Goal: Task Accomplishment & Management: Manage account settings

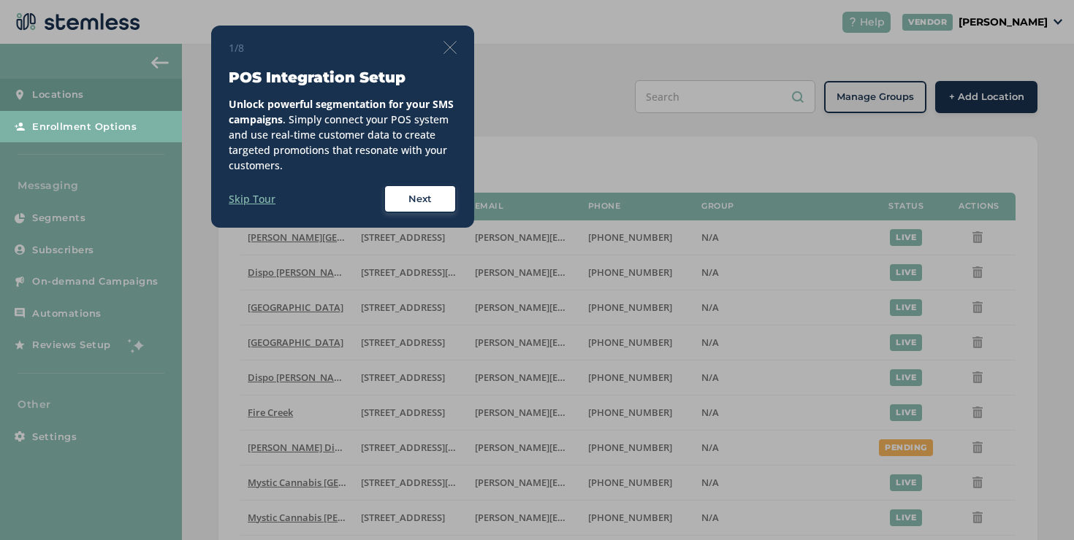
click at [460, 42] on div "1/8 POS Integration Setup Unlock powerful segmentation for your SMS campaigns .…" at bounding box center [342, 127] width 263 height 203
click at [439, 48] on div "1/8" at bounding box center [343, 47] width 228 height 15
click at [449, 48] on img at bounding box center [449, 47] width 13 height 13
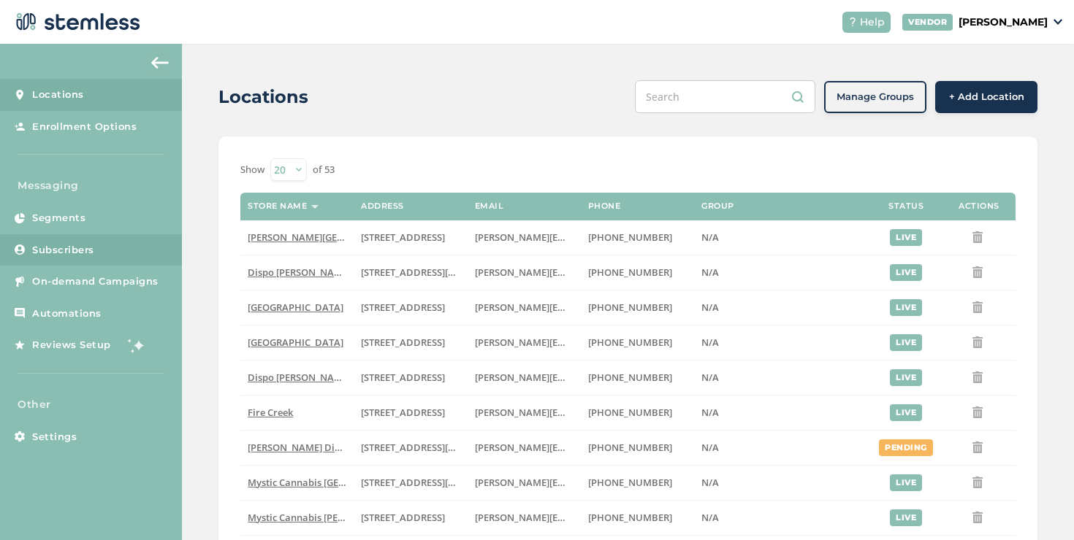
click at [128, 235] on link "Subscribers" at bounding box center [91, 250] width 182 height 32
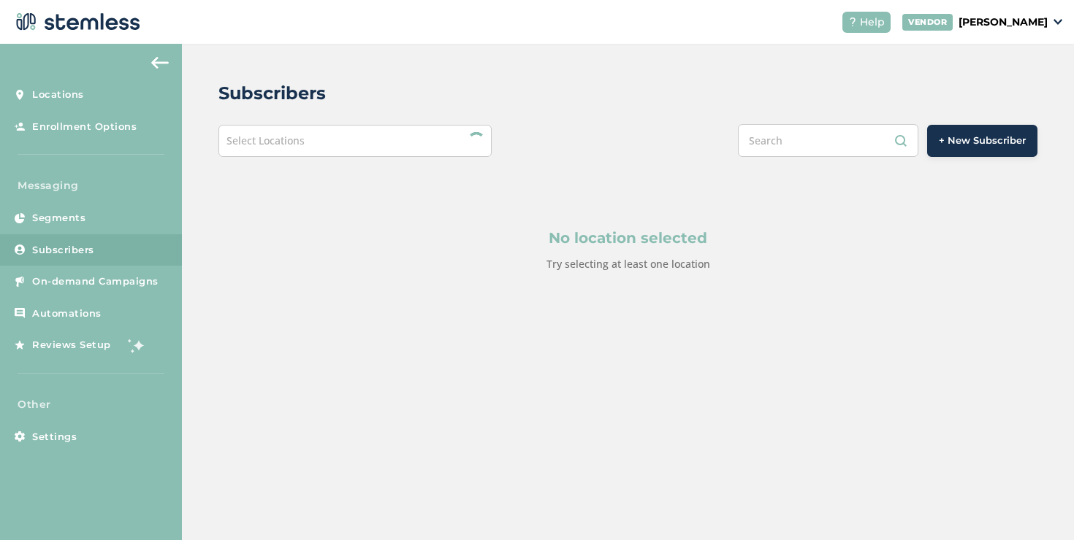
click at [314, 149] on div "Select Locations" at bounding box center [354, 141] width 273 height 32
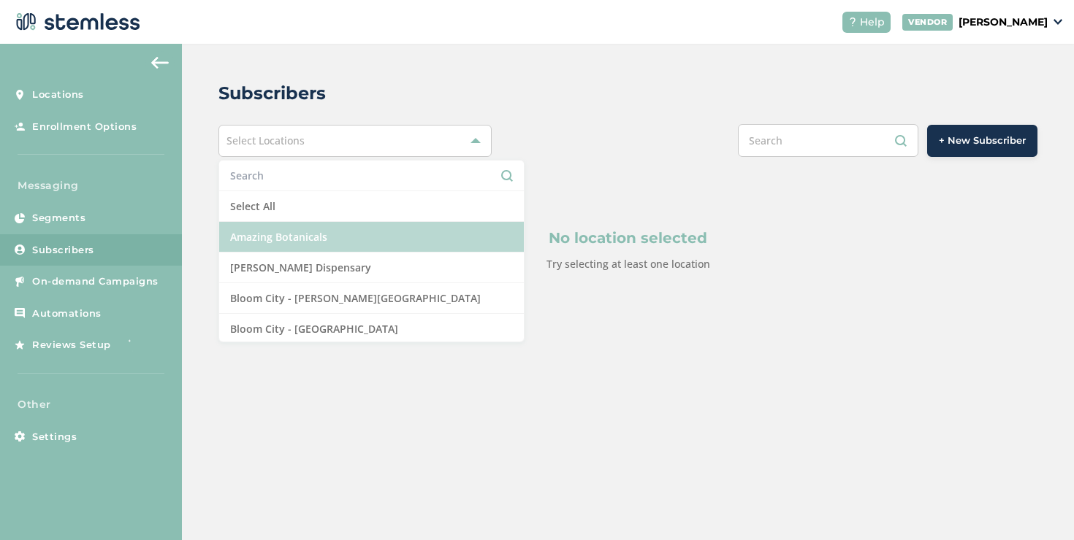
click at [273, 234] on li "Amazing Botanicals" at bounding box center [371, 237] width 305 height 31
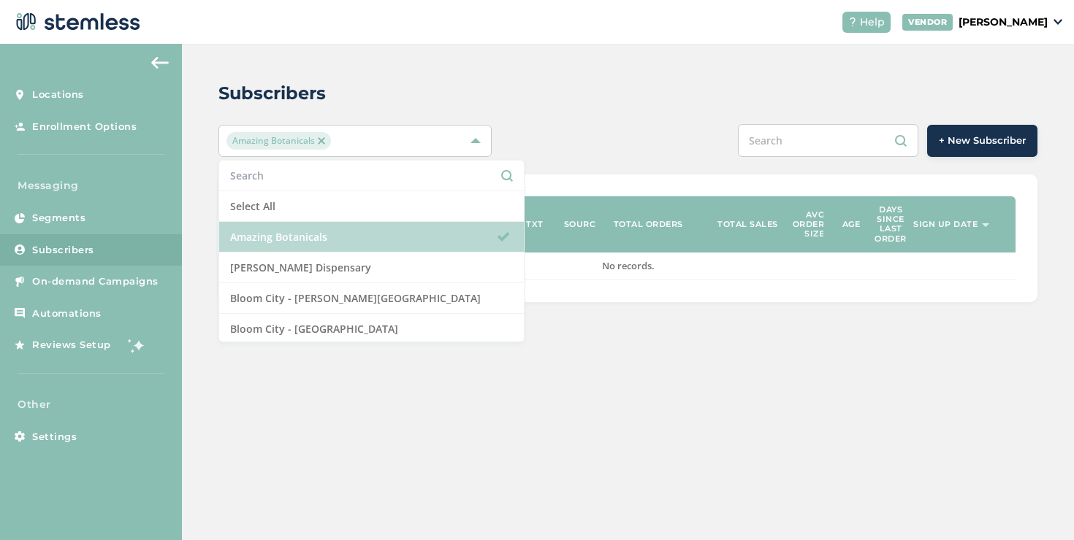
click at [244, 237] on li "Amazing Botanicals" at bounding box center [371, 237] width 305 height 31
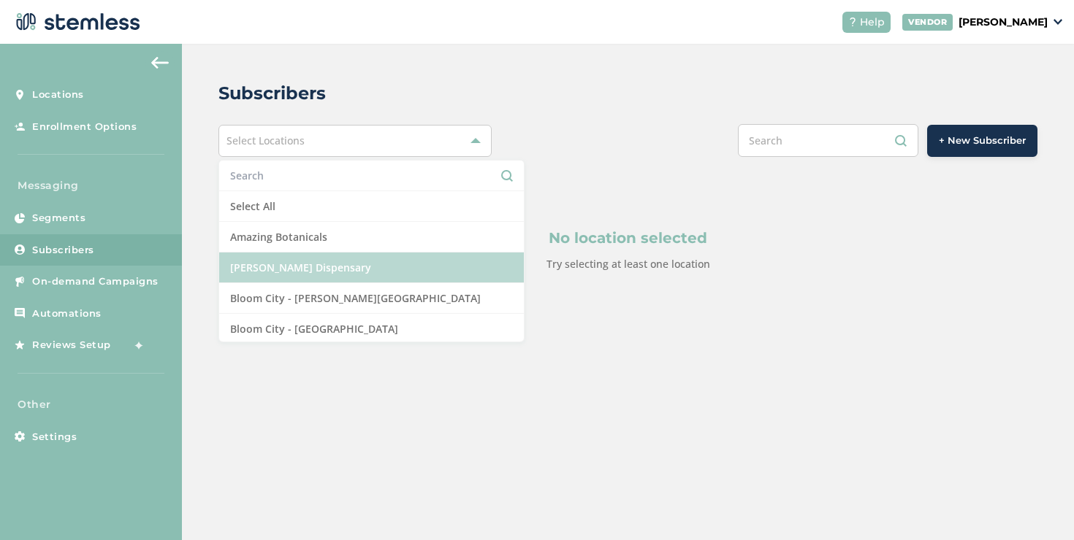
click at [253, 260] on li "[PERSON_NAME] Dispensary" at bounding box center [371, 268] width 305 height 31
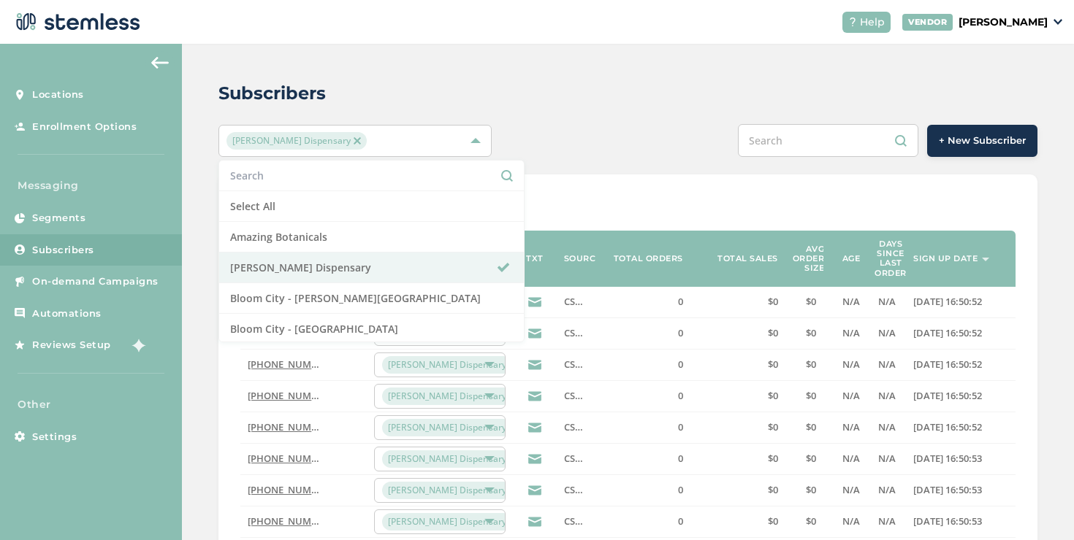
click at [663, 157] on div "Subscribers [PERSON_NAME] Dispensary Select All Amazing Botanicals [PERSON_NAME…" at bounding box center [628, 530] width 892 height 972
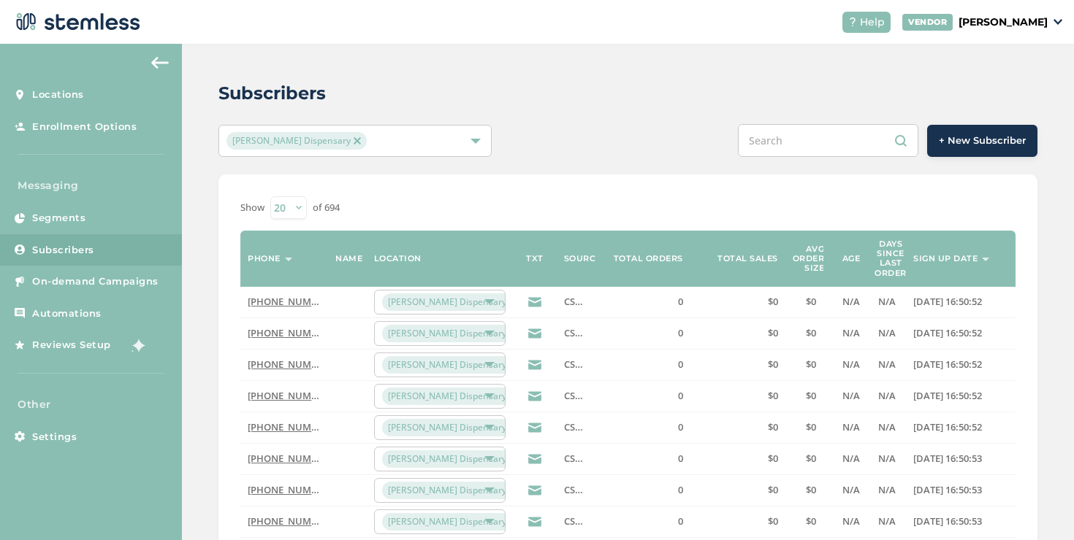
click at [376, 142] on div "[PERSON_NAME] Dispensary" at bounding box center [347, 141] width 242 height 18
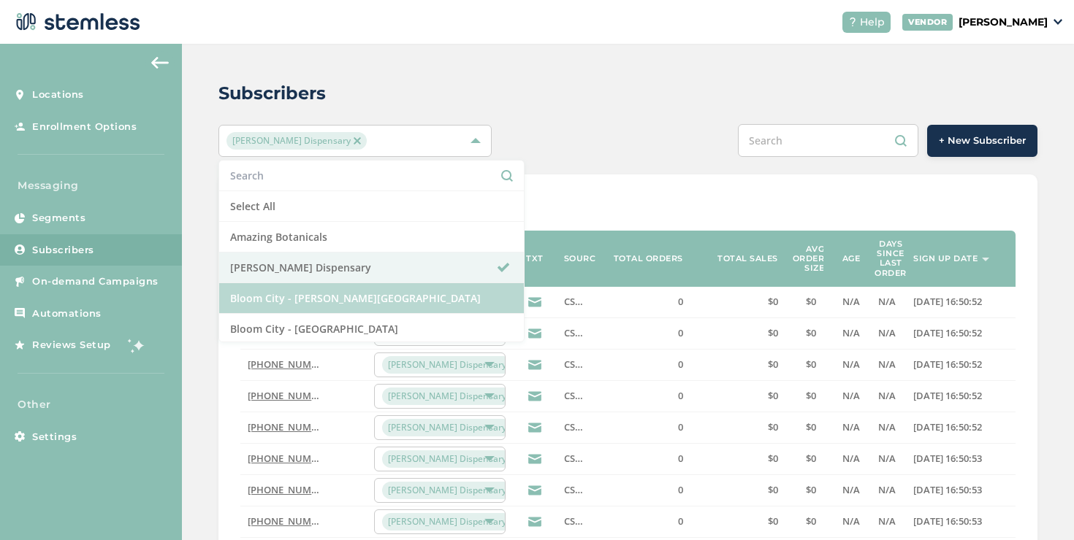
click at [289, 290] on li "Bloom City - [PERSON_NAME][GEOGRAPHIC_DATA]" at bounding box center [371, 298] width 305 height 31
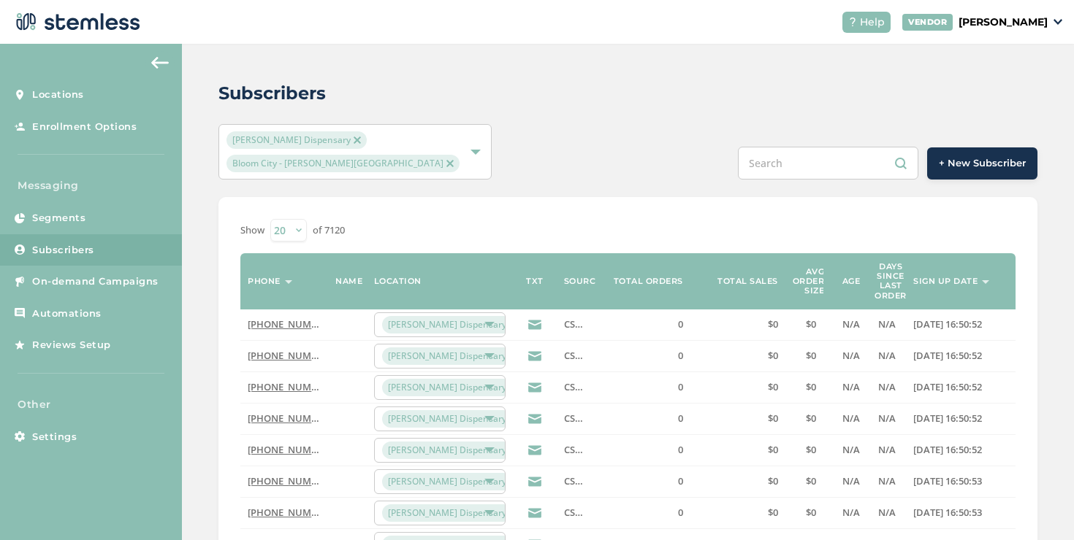
click at [340, 167] on span "Bloom City - [PERSON_NAME][GEOGRAPHIC_DATA]" at bounding box center [342, 164] width 233 height 18
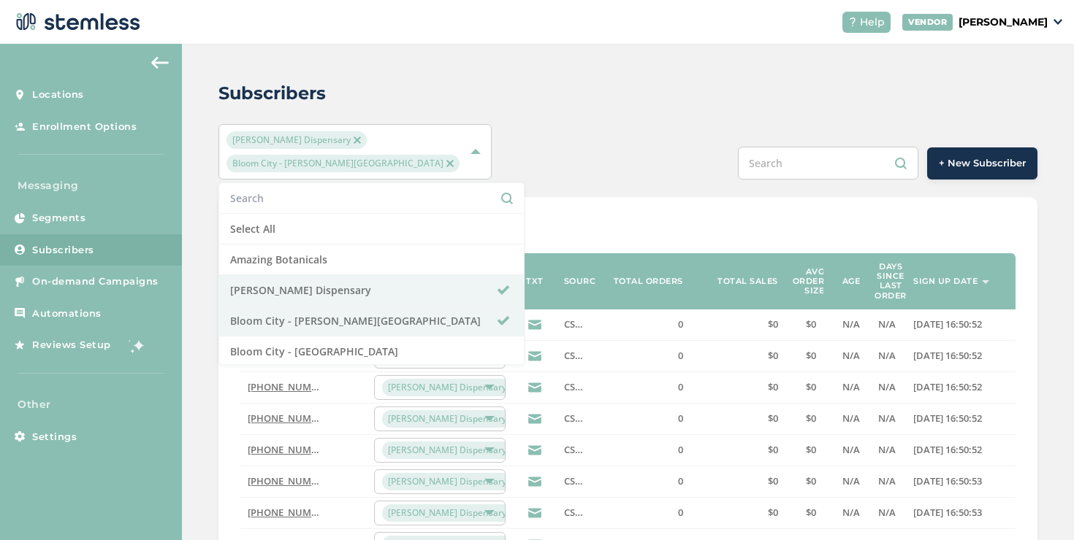
click at [338, 165] on span "Bloom City - [PERSON_NAME][GEOGRAPHIC_DATA]" at bounding box center [342, 164] width 233 height 18
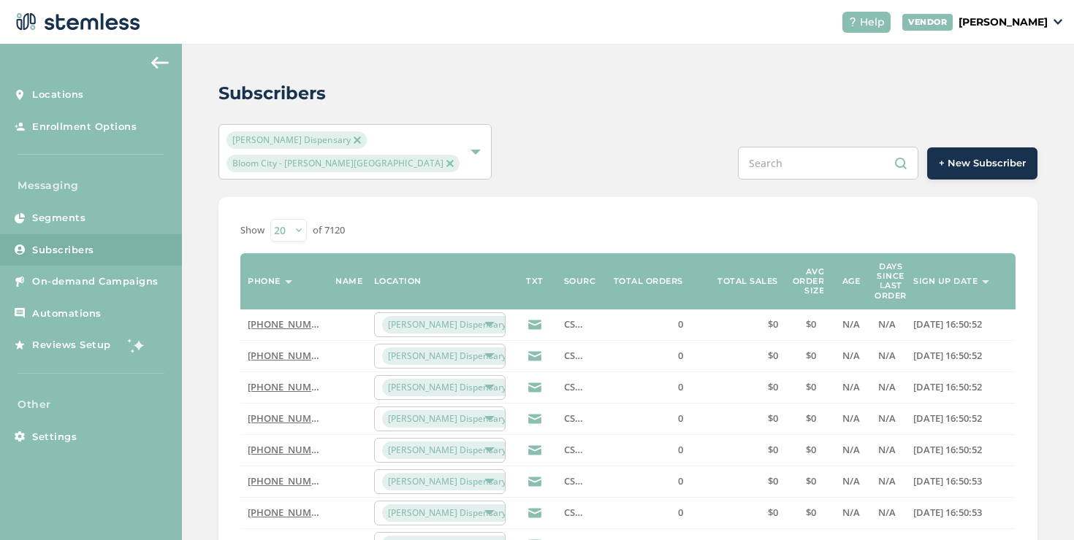
click at [337, 135] on span "[PERSON_NAME] Dispensary" at bounding box center [296, 140] width 140 height 18
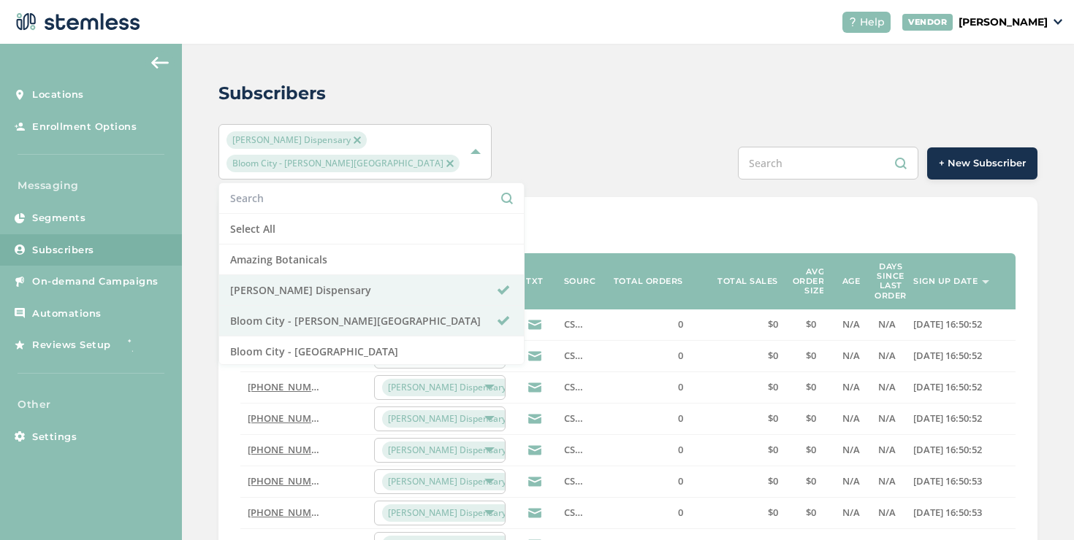
click at [353, 142] on img at bounding box center [356, 140] width 7 height 7
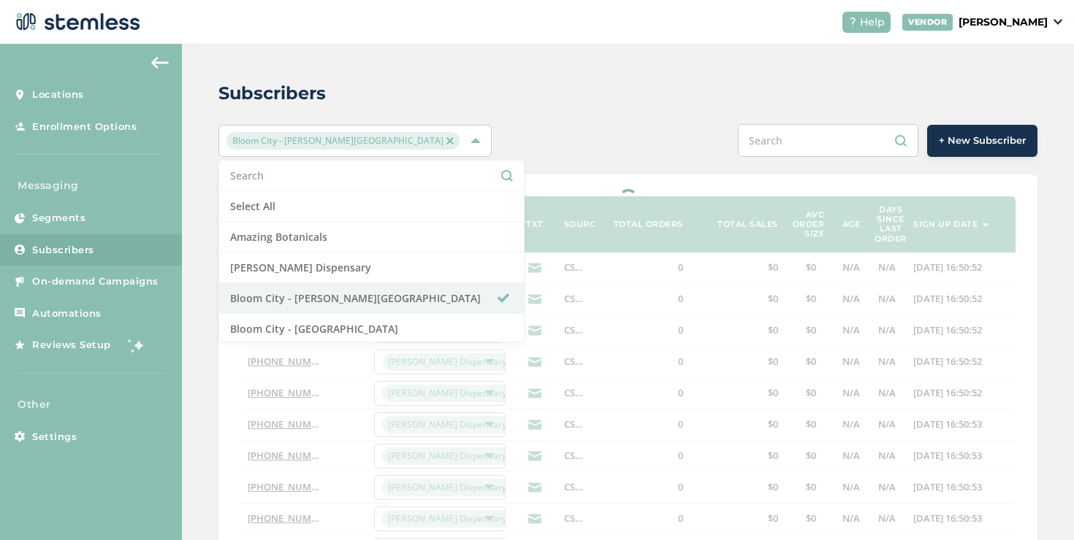
click at [446, 141] on img at bounding box center [449, 140] width 7 height 7
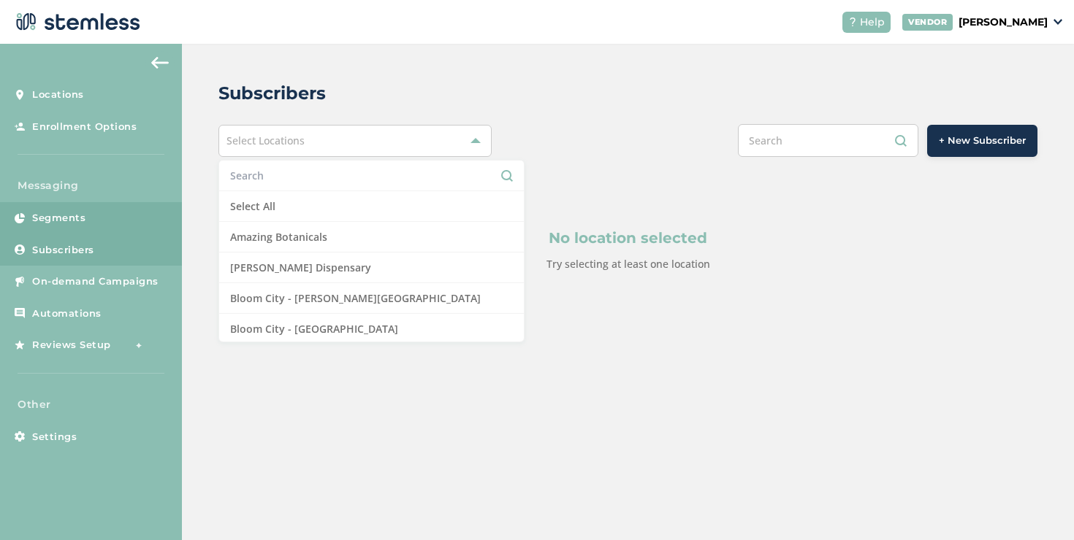
click at [129, 223] on link "Segments" at bounding box center [91, 218] width 182 height 32
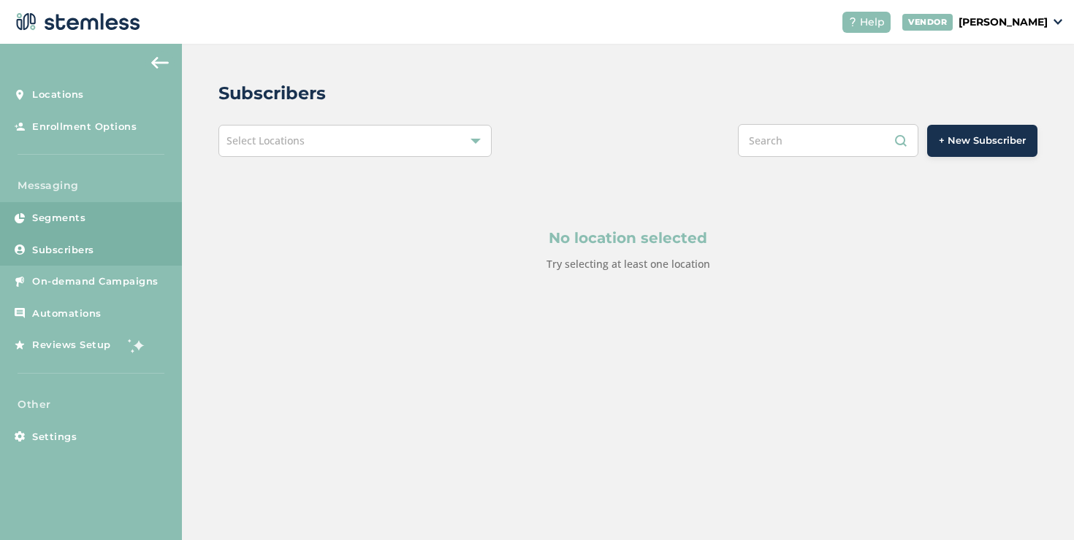
click at [126, 218] on link "Segments" at bounding box center [91, 218] width 182 height 32
